Goal: Check status: Check status

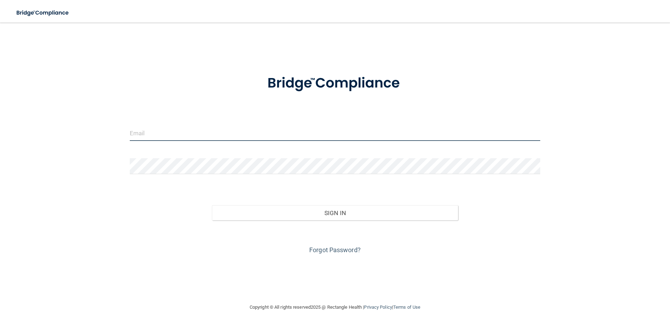
click at [225, 136] on input "email" at bounding box center [335, 133] width 411 height 16
type input "[EMAIL_ADDRESS][DOMAIN_NAME]"
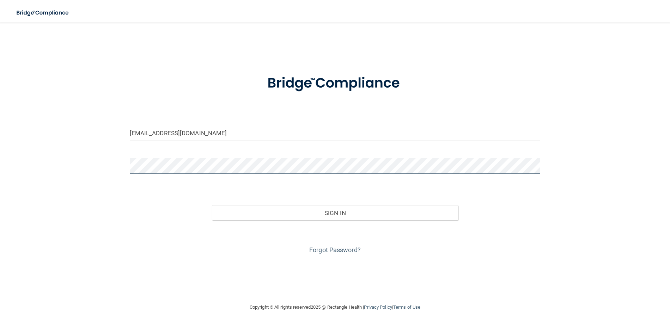
click at [212, 205] on button "Sign In" at bounding box center [335, 213] width 247 height 16
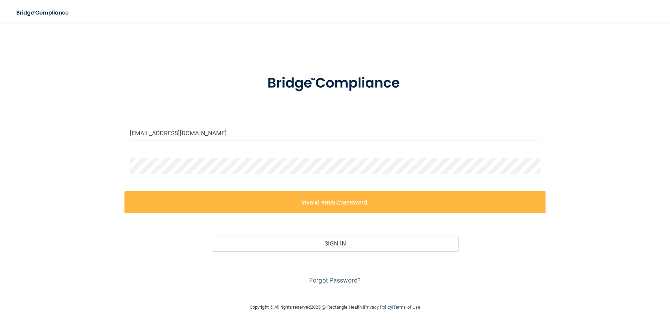
click at [214, 202] on label "Invalid email/password." at bounding box center [335, 202] width 421 height 22
click at [98, 154] on div "lwinters@omaxdocs.com Invalid email/password. You don't have permission to acce…" at bounding box center [335, 163] width 642 height 266
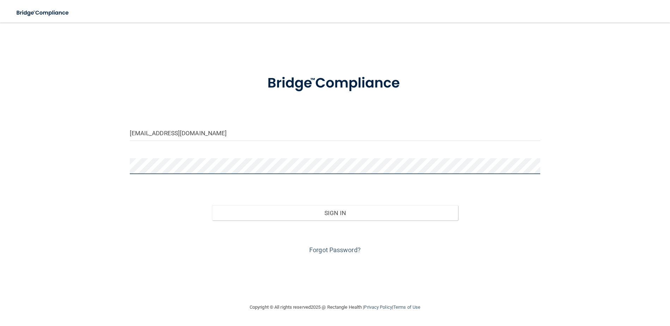
click at [212, 205] on button "Sign In" at bounding box center [335, 213] width 247 height 16
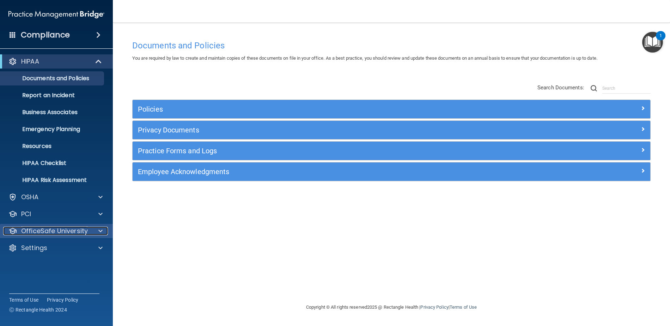
click at [101, 228] on span at bounding box center [100, 230] width 4 height 8
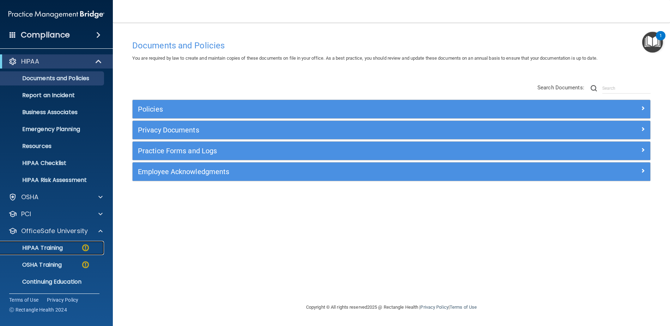
click at [59, 246] on p "HIPAA Training" at bounding box center [34, 247] width 58 height 7
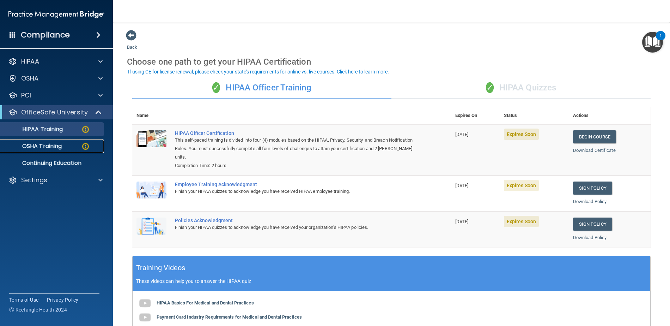
click at [86, 145] on img at bounding box center [85, 146] width 9 height 9
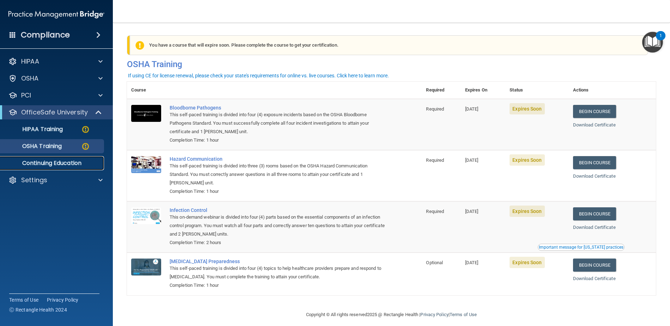
click at [71, 161] on p "Continuing Education" at bounding box center [53, 162] width 96 height 7
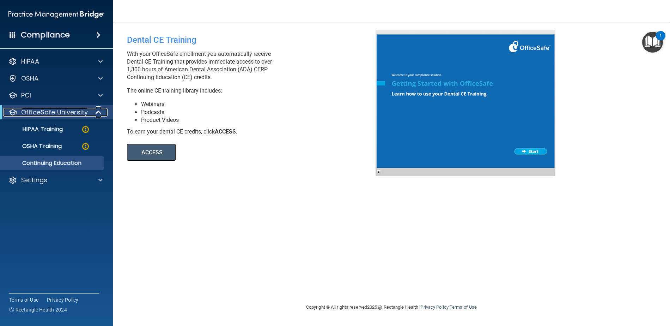
click at [53, 111] on p "OfficeSafe University" at bounding box center [54, 112] width 67 height 8
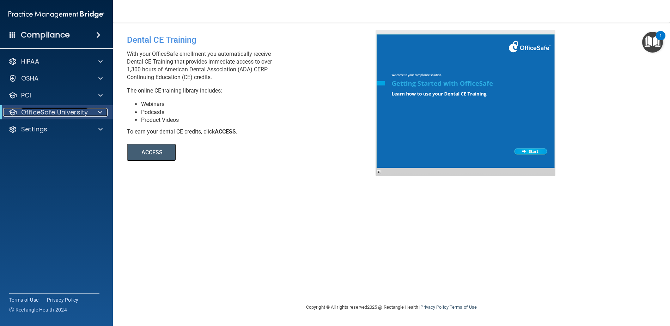
click at [53, 111] on p "OfficeSafe University" at bounding box center [54, 112] width 67 height 8
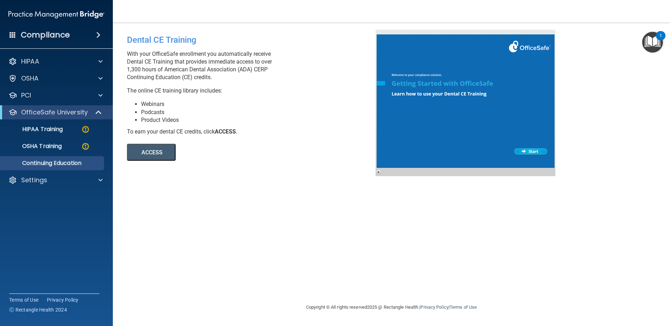
click at [98, 32] on span at bounding box center [98, 35] width 4 height 8
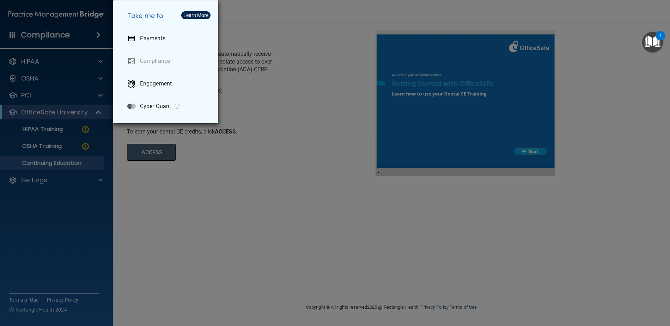
click at [97, 34] on div "Take me to: Payments Compliance Engagement Cyber Quant" at bounding box center [335, 163] width 670 height 326
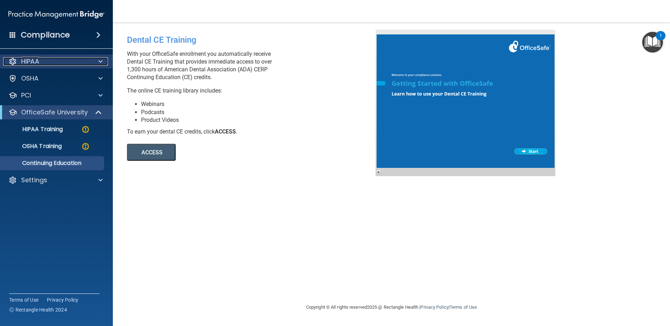
click at [100, 60] on span at bounding box center [100, 61] width 4 height 8
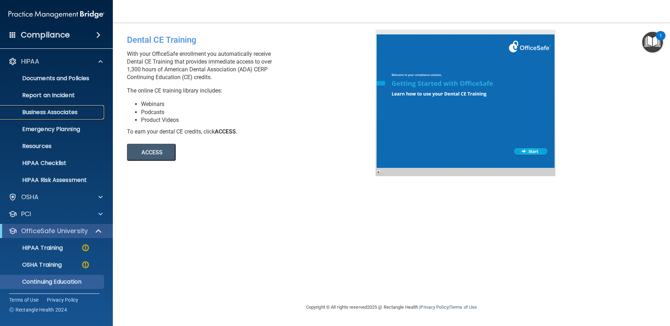
click at [55, 110] on p "Business Associates" at bounding box center [53, 112] width 96 height 7
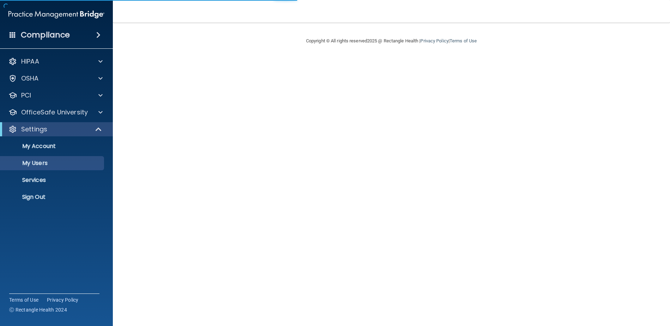
select select "20"
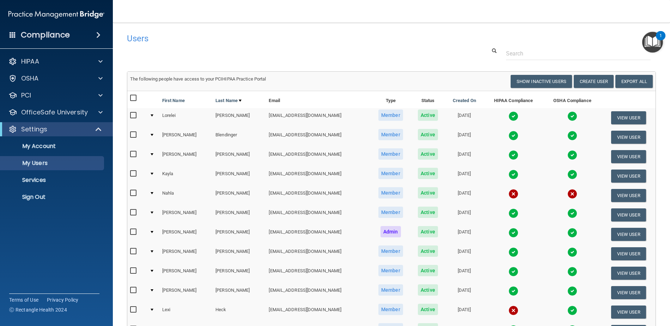
click at [509, 116] on img at bounding box center [514, 116] width 10 height 10
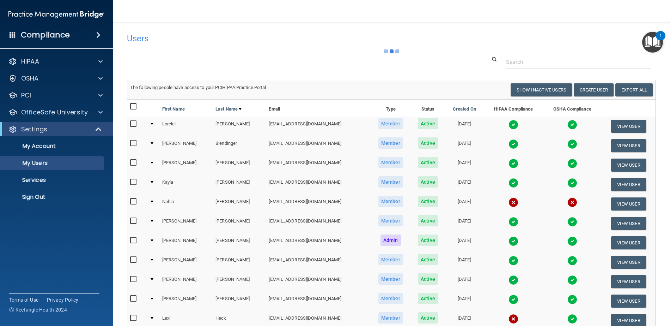
click at [499, 116] on td at bounding box center [514, 125] width 60 height 19
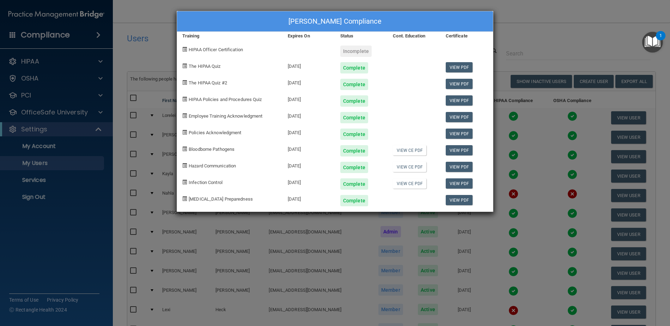
click at [512, 16] on div "[PERSON_NAME] Compliance Training Expires On Status Cont. Education Certificate…" at bounding box center [335, 163] width 670 height 326
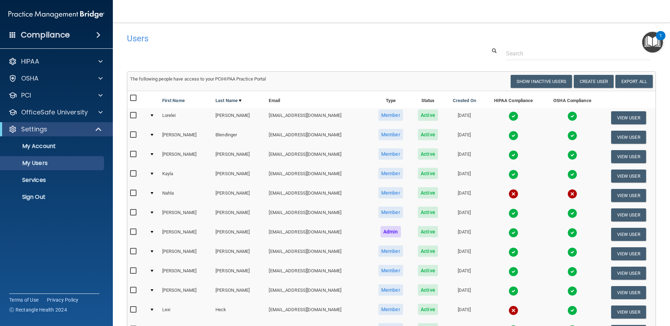
click at [567, 117] on img at bounding box center [572, 116] width 10 height 10
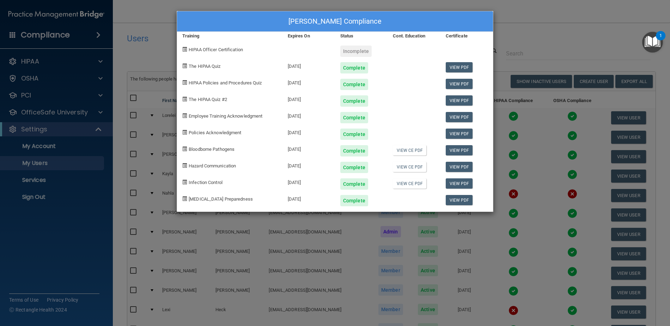
click at [512, 23] on div "[PERSON_NAME] Compliance Training Expires On Status Cont. Education Certificate…" at bounding box center [335, 163] width 670 height 326
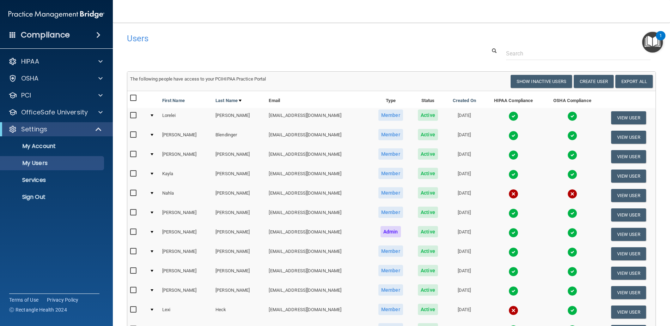
click at [509, 134] on img at bounding box center [514, 135] width 10 height 10
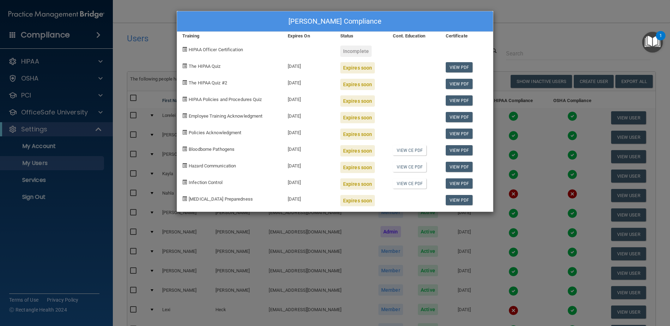
click at [507, 16] on div "[PERSON_NAME] Compliance Training Expires On Status Cont. Education Certificate…" at bounding box center [335, 163] width 670 height 326
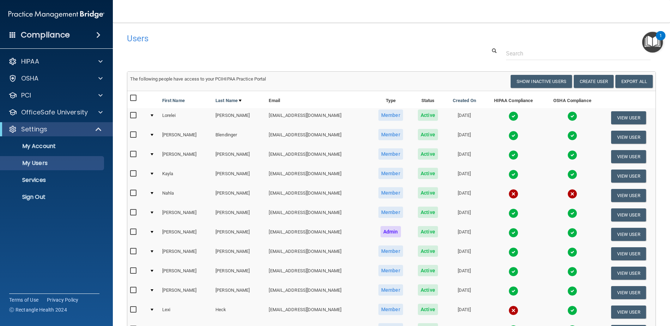
click at [567, 135] on img at bounding box center [572, 135] width 10 height 10
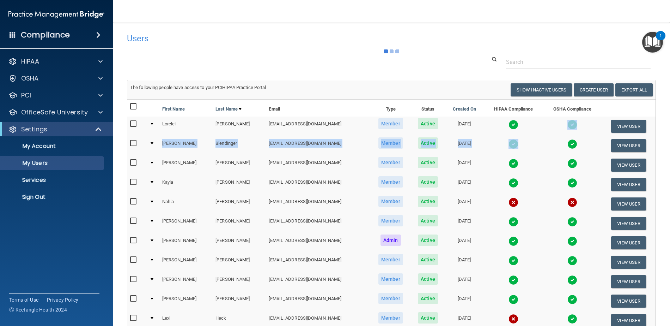
click at [561, 136] on td at bounding box center [573, 145] width 58 height 19
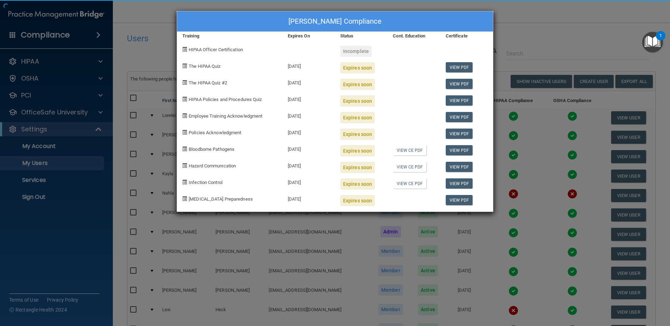
click at [523, 17] on div "[PERSON_NAME] Compliance Training Expires On Status Cont. Education Certificate…" at bounding box center [335, 163] width 670 height 326
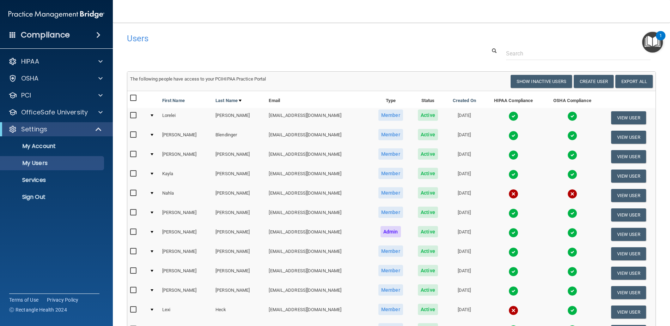
click at [509, 153] on img at bounding box center [514, 155] width 10 height 10
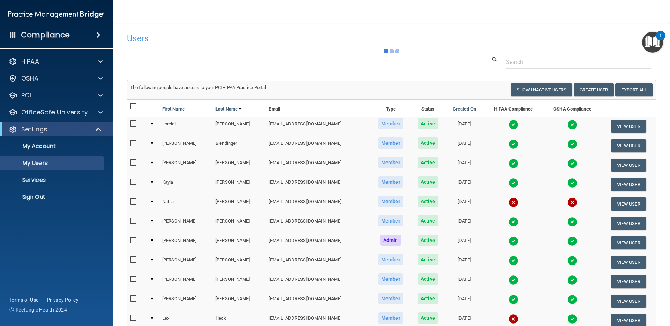
click at [497, 153] on td at bounding box center [514, 145] width 60 height 19
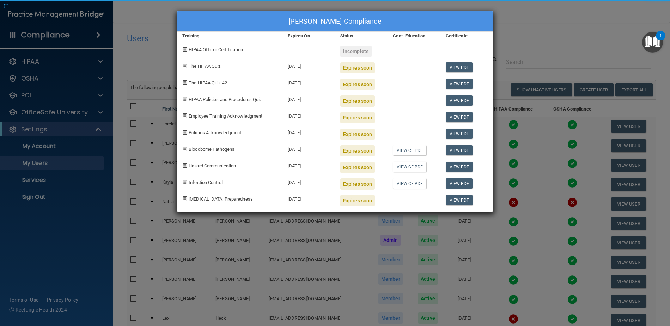
click at [515, 43] on div "[PERSON_NAME] Compliance Training Expires On Status Cont. Education Certificate…" at bounding box center [335, 163] width 670 height 326
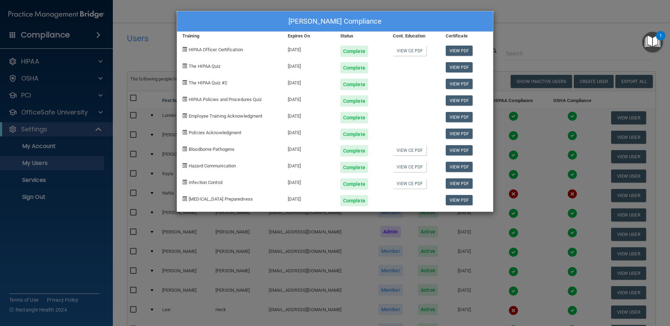
click at [515, 44] on div "[PERSON_NAME] Compliance Training Expires On Status Cont. Education Certificate…" at bounding box center [335, 163] width 670 height 326
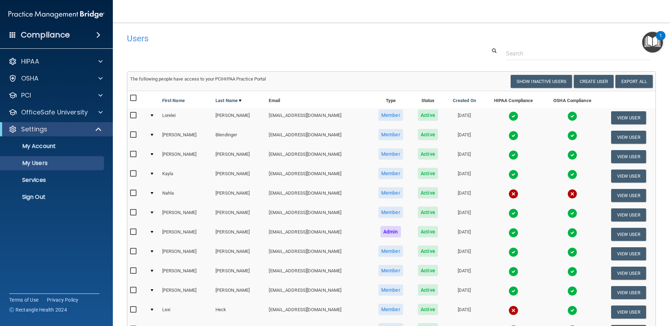
click at [509, 154] on img at bounding box center [514, 155] width 10 height 10
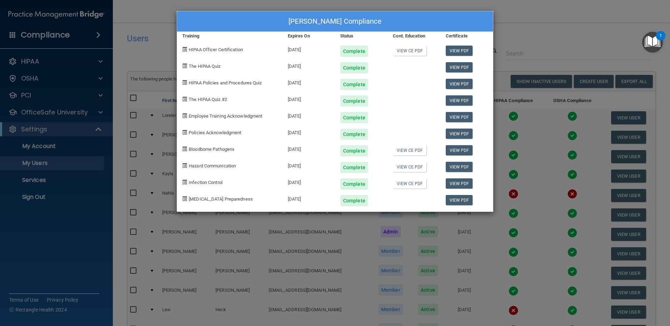
click at [517, 32] on div "[PERSON_NAME] Compliance Training Expires On Status Cont. Education Certificate…" at bounding box center [335, 163] width 670 height 326
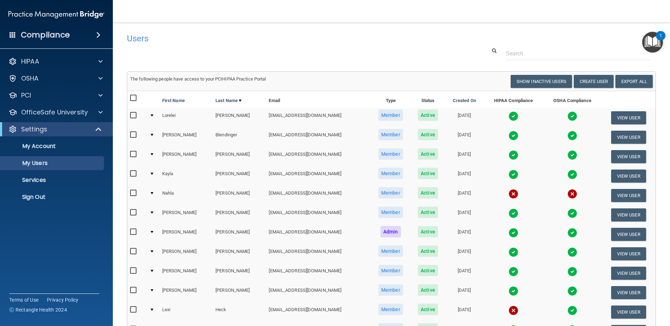
click at [567, 153] on img at bounding box center [572, 155] width 10 height 10
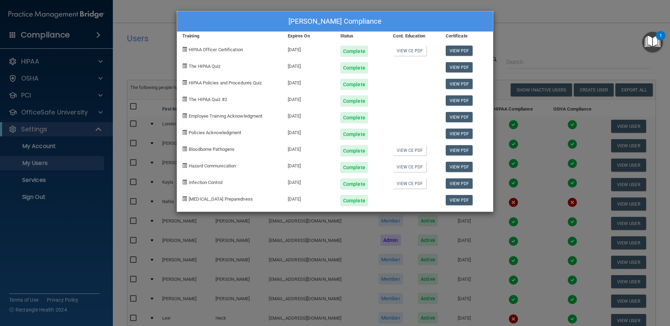
click at [552, 48] on div "[PERSON_NAME] Compliance Training Expires On Status Cont. Education Certificate…" at bounding box center [335, 163] width 670 height 326
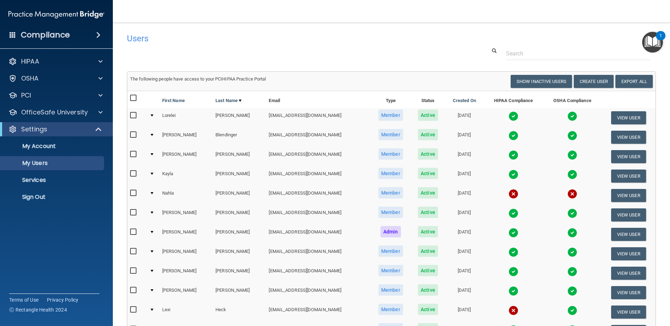
click at [509, 172] on img at bounding box center [514, 174] width 10 height 10
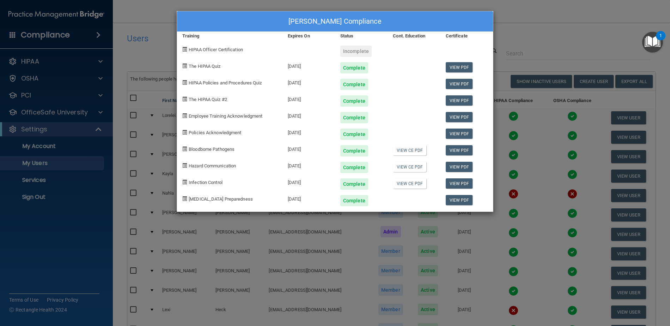
click at [511, 11] on div "[PERSON_NAME] Compliance Training Expires On Status Cont. Education Certificate…" at bounding box center [335, 163] width 670 height 326
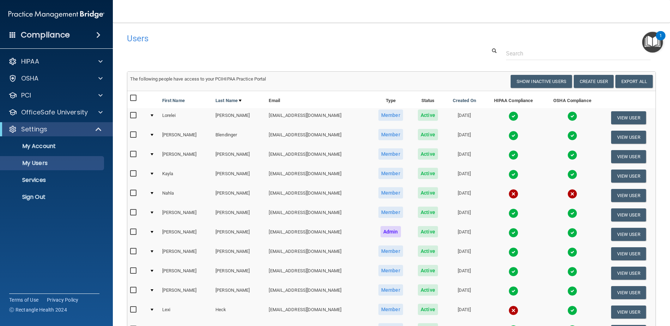
click at [567, 172] on img at bounding box center [572, 174] width 10 height 10
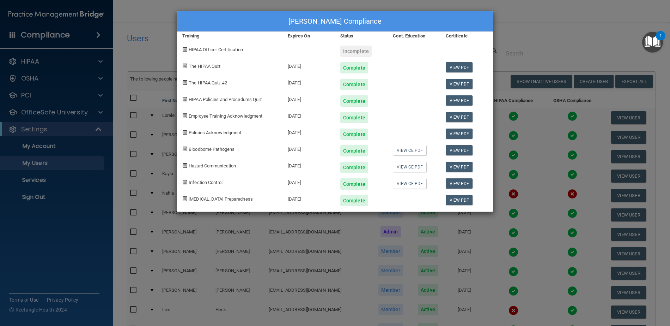
click at [514, 28] on div "[PERSON_NAME] Compliance Training Expires On Status Cont. Education Certificate…" at bounding box center [335, 163] width 670 height 326
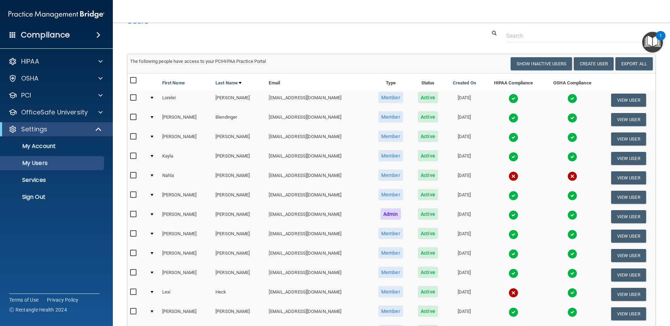
scroll to position [35, 0]
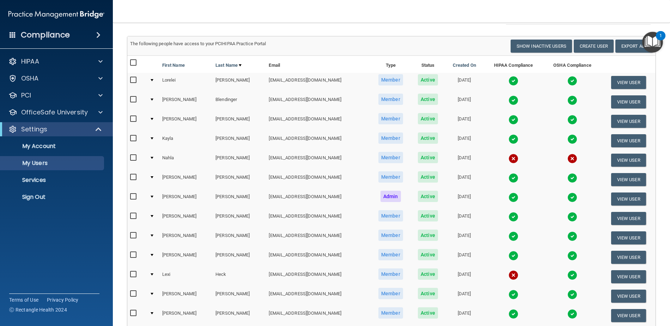
click at [509, 178] on img at bounding box center [514, 178] width 10 height 10
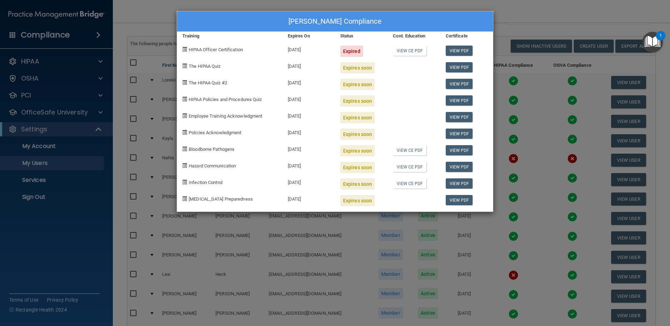
click at [504, 13] on div "[PERSON_NAME] Compliance Training Expires On Status Cont. Education Certificate…" at bounding box center [335, 163] width 670 height 326
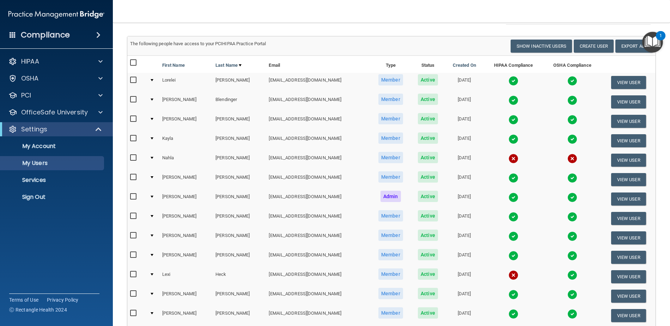
click at [509, 195] on img at bounding box center [514, 197] width 10 height 10
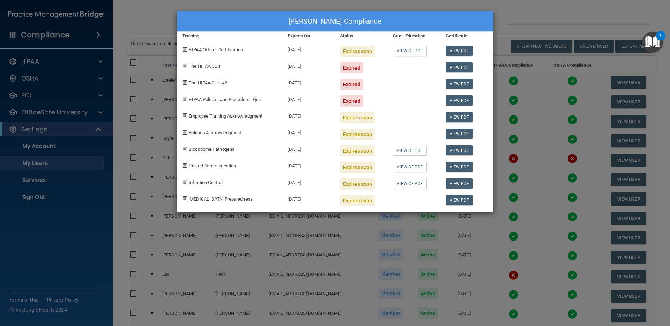
click at [512, 14] on div "[PERSON_NAME] Compliance Training Expires On Status Cont. Education Certificate…" at bounding box center [335, 163] width 670 height 326
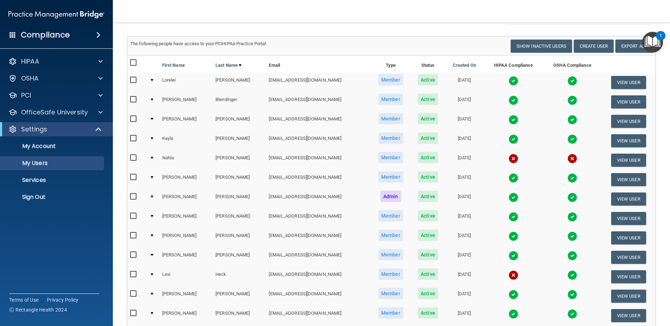
click at [509, 217] on img at bounding box center [514, 217] width 10 height 10
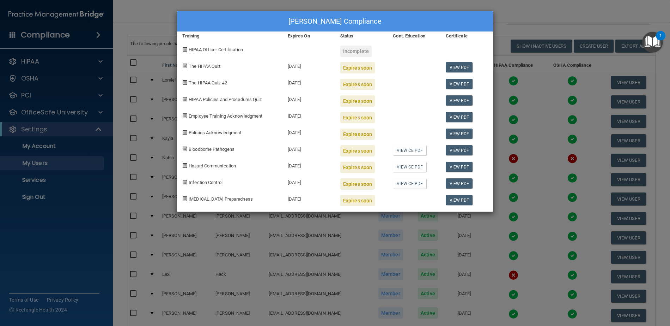
click at [504, 12] on div "[PERSON_NAME] Compliance Training Expires On Status Cont. Education Certificate…" at bounding box center [335, 163] width 670 height 326
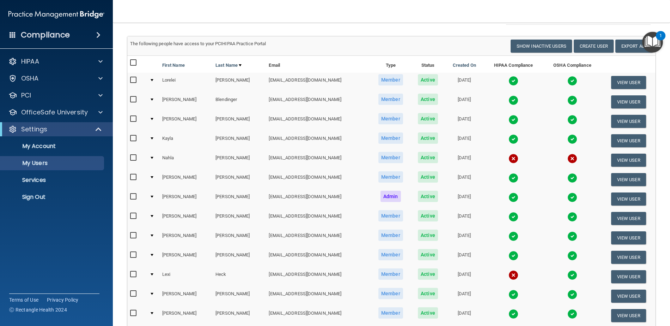
click at [509, 234] on img at bounding box center [514, 236] width 10 height 10
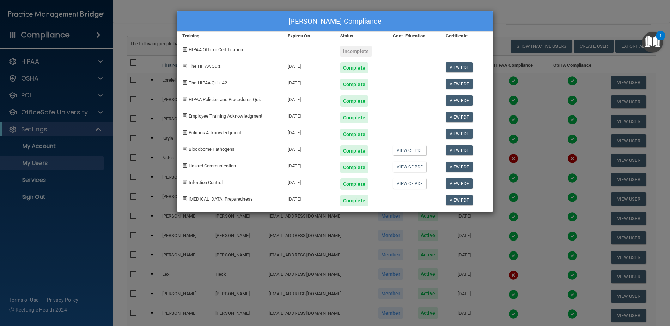
click at [524, 16] on div "[PERSON_NAME] Compliance Training Expires On Status Cont. Education Certificate…" at bounding box center [335, 163] width 670 height 326
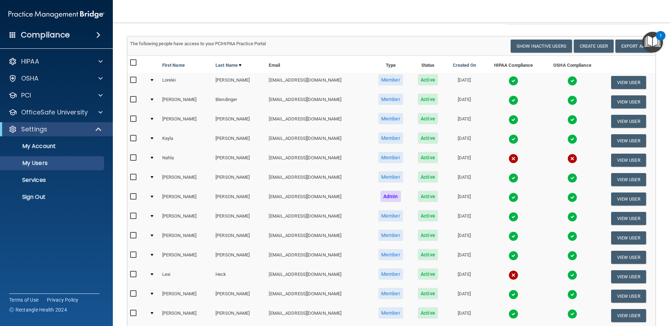
click at [567, 234] on img at bounding box center [572, 236] width 10 height 10
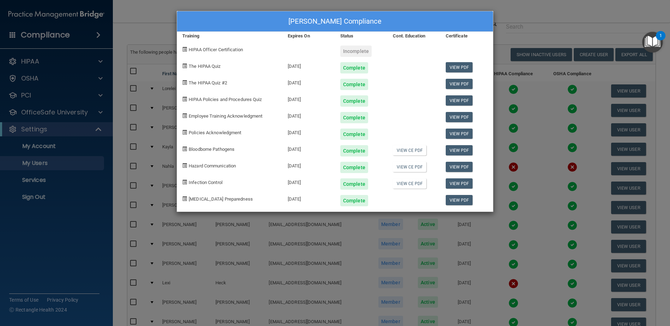
click at [511, 9] on div "[PERSON_NAME] Compliance Training Expires On Status Cont. Education Certificate…" at bounding box center [335, 163] width 670 height 326
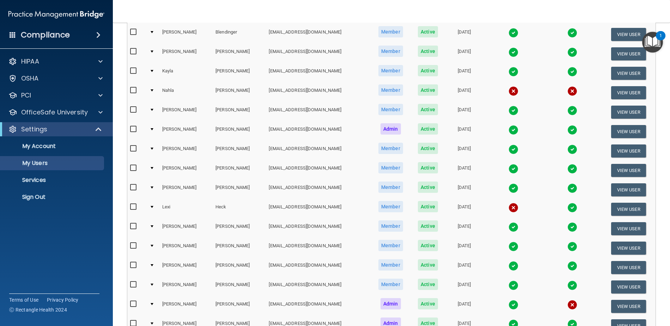
scroll to position [106, 0]
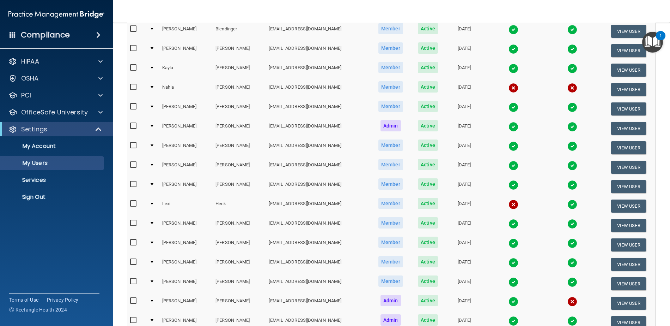
click at [509, 182] on img at bounding box center [514, 185] width 10 height 10
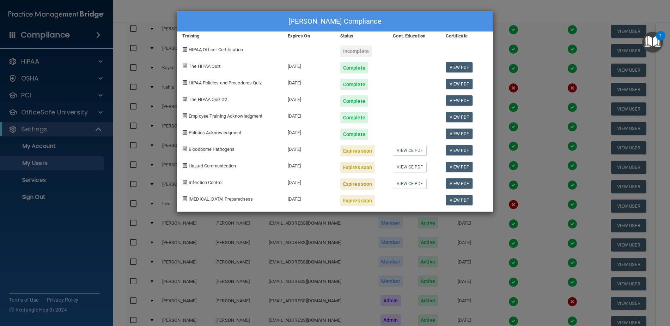
click at [512, 9] on div "[PERSON_NAME] Compliance Training Expires On Status Cont. Education Certificate…" at bounding box center [335, 163] width 670 height 326
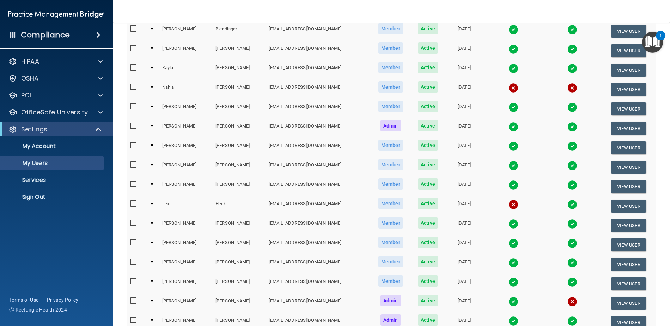
click at [567, 184] on img at bounding box center [572, 185] width 10 height 10
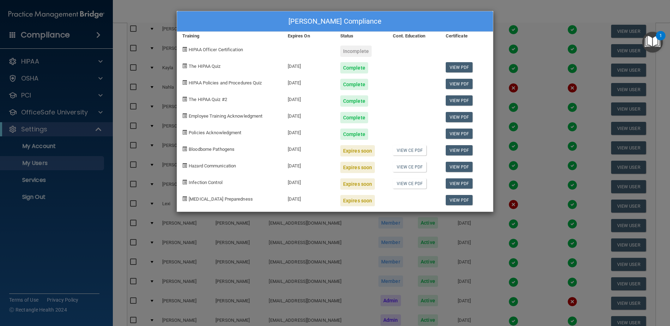
click at [437, 22] on div "[PERSON_NAME] Compliance" at bounding box center [335, 21] width 316 height 20
click at [513, 16] on div "[PERSON_NAME] Compliance Training Expires On Status Cont. Education Certificate…" at bounding box center [335, 163] width 670 height 326
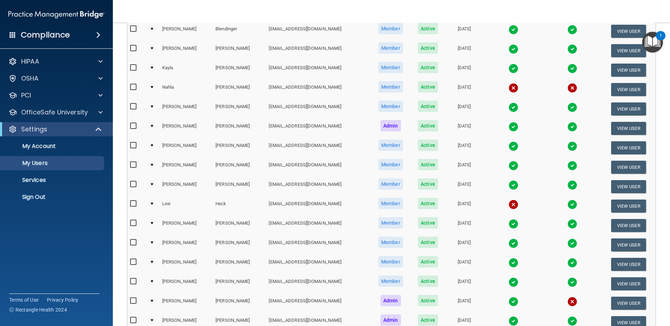
click at [509, 202] on img at bounding box center [514, 204] width 10 height 10
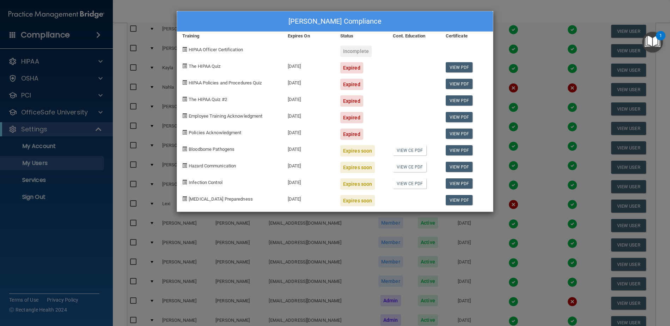
click at [501, 13] on div "[PERSON_NAME] Compliance Training Expires On Status Cont. Education Certificate…" at bounding box center [335, 163] width 670 height 326
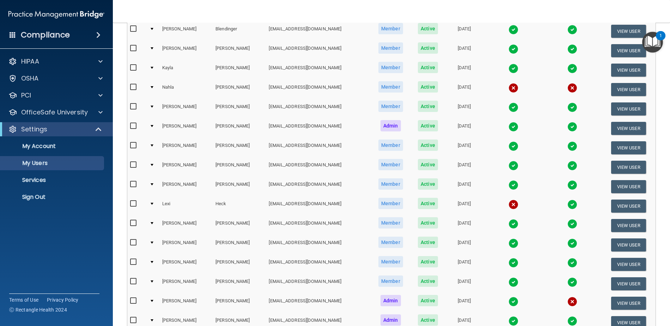
click at [567, 202] on img at bounding box center [572, 204] width 10 height 10
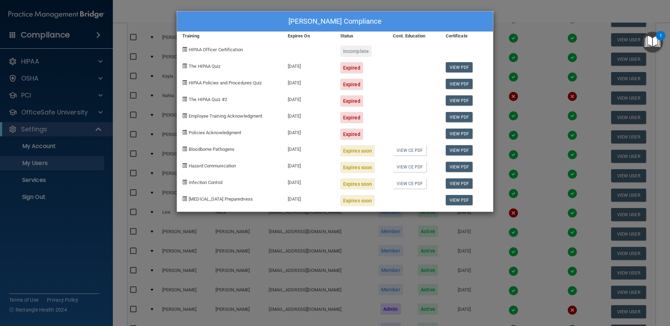
click at [502, 7] on div "[PERSON_NAME] Compliance Training Expires On Status Cont. Education Certificate…" at bounding box center [335, 163] width 670 height 326
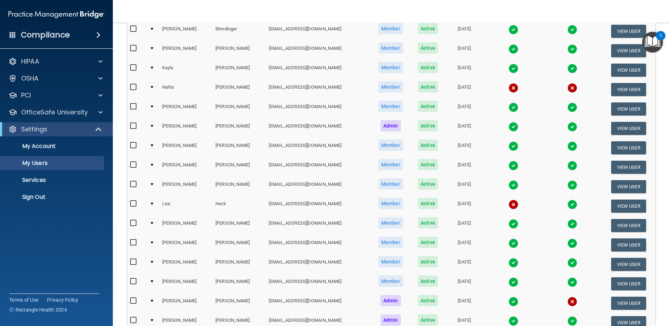
click at [509, 222] on img at bounding box center [514, 224] width 10 height 10
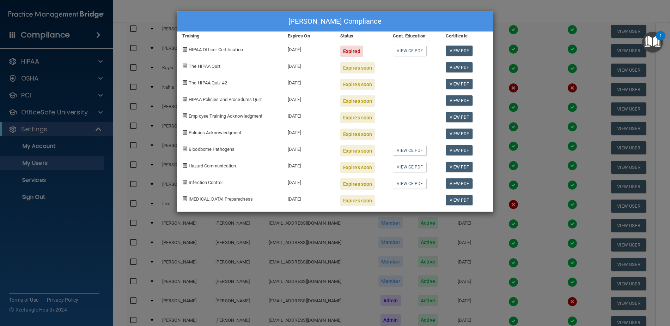
click at [444, 5] on div "[PERSON_NAME] Compliance Training Expires On Status Cont. Education Certificate…" at bounding box center [335, 163] width 670 height 326
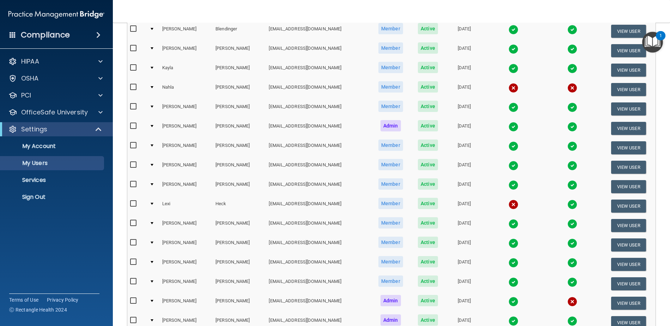
click at [567, 221] on img at bounding box center [572, 224] width 10 height 10
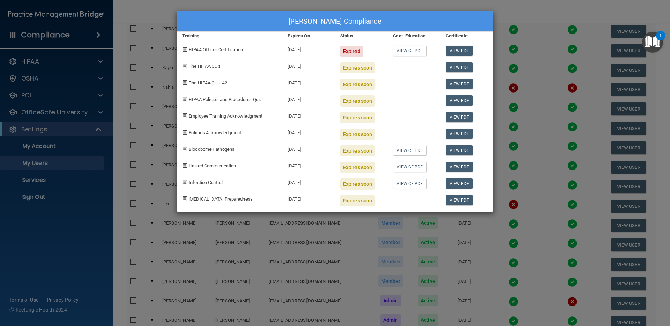
click at [442, 4] on div "[PERSON_NAME] Compliance Training Expires On Status Cont. Education Certificate…" at bounding box center [335, 163] width 670 height 326
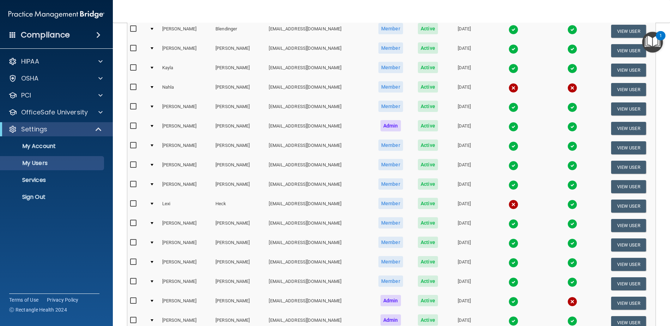
click at [509, 242] on img at bounding box center [514, 243] width 10 height 10
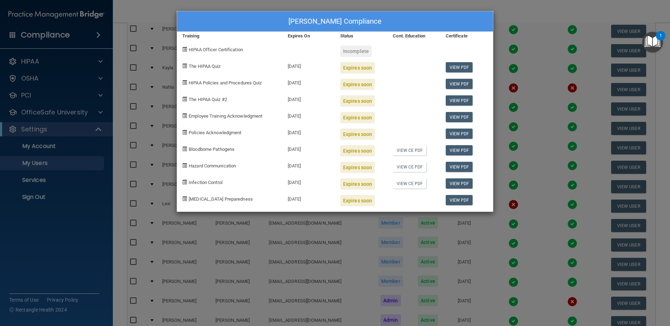
click at [477, 5] on div "[PERSON_NAME] Compliance Training Expires On Status Cont. Education Certificate…" at bounding box center [335, 163] width 670 height 326
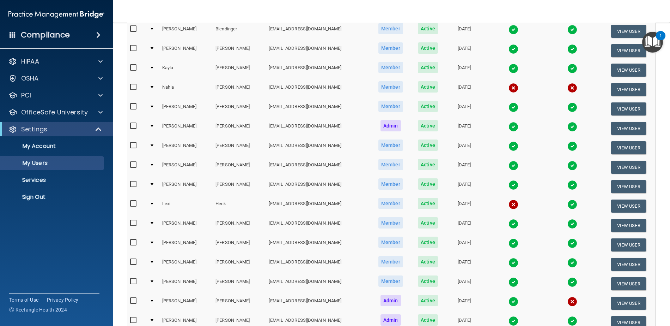
click at [509, 262] on img at bounding box center [514, 262] width 10 height 10
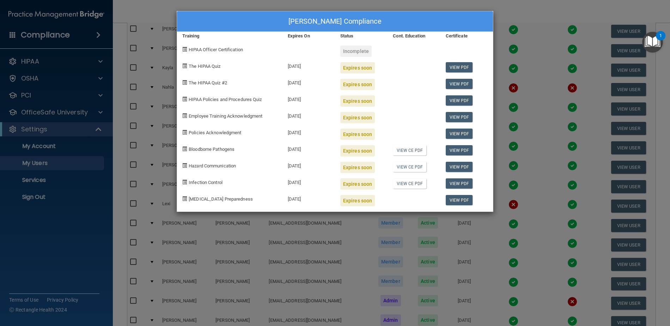
click at [505, 6] on div "[PERSON_NAME] Compliance Training Expires On Status Cont. Education Certificate…" at bounding box center [335, 163] width 670 height 326
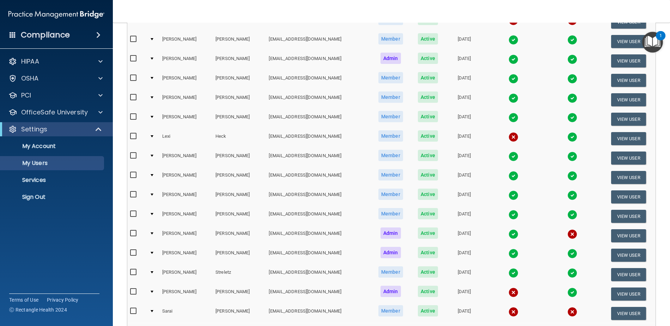
scroll to position [176, 0]
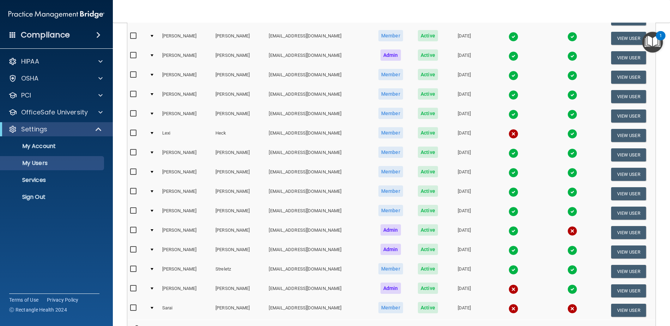
click at [509, 210] on img at bounding box center [514, 211] width 10 height 10
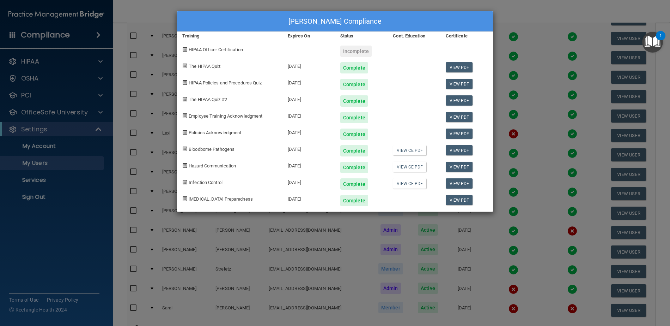
click at [516, 8] on div "[PERSON_NAME] Compliance Training Expires On Status Cont. Education Certificate…" at bounding box center [335, 163] width 670 height 326
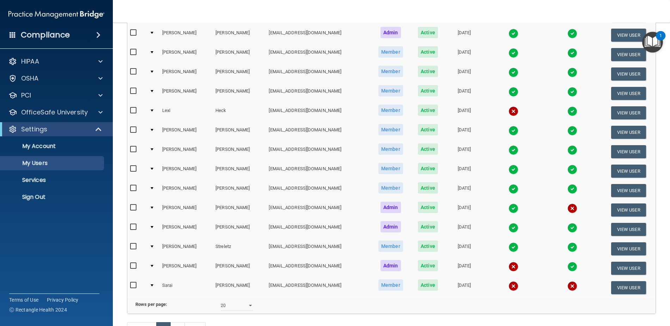
scroll to position [212, 0]
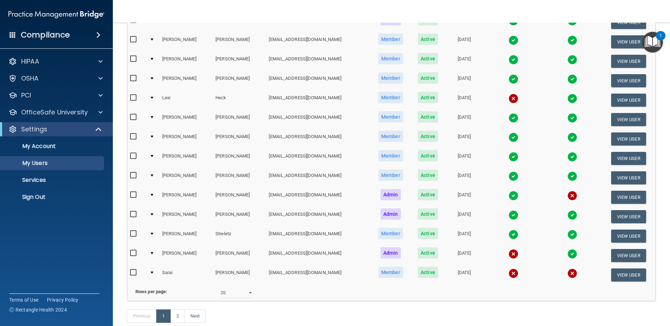
click at [509, 195] on img at bounding box center [514, 195] width 10 height 10
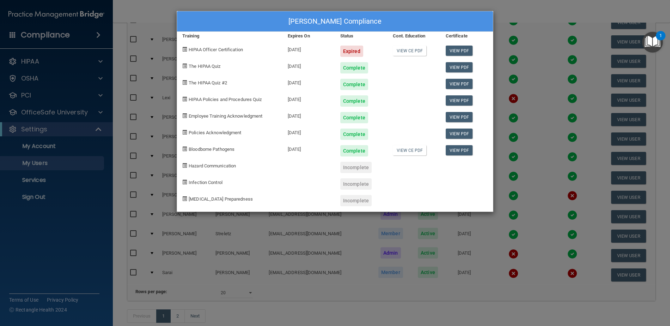
click at [512, 8] on div "[PERSON_NAME] Compliance Training Expires On Status Cont. Education Certificate…" at bounding box center [335, 163] width 670 height 326
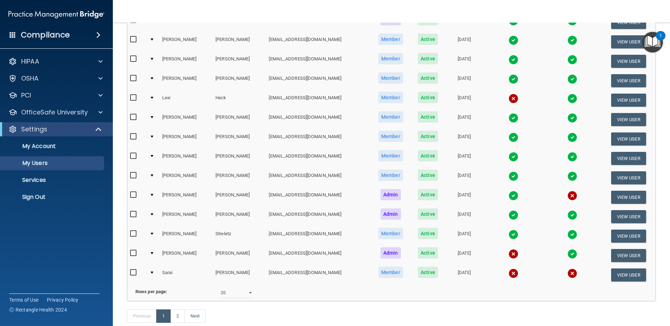
click at [509, 212] on img at bounding box center [514, 215] width 10 height 10
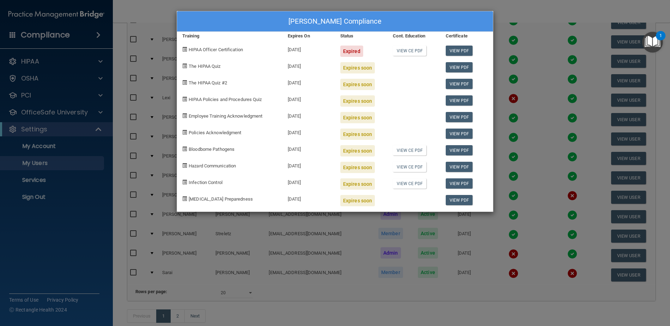
click at [517, 10] on div "[PERSON_NAME] Compliance Training Expires On Status Cont. Education Certificate…" at bounding box center [335, 163] width 670 height 326
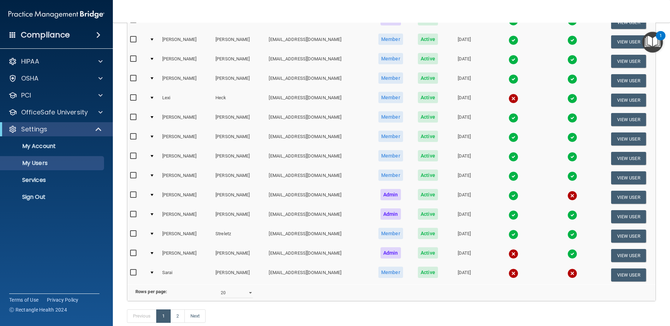
click at [567, 232] on img at bounding box center [572, 234] width 10 height 10
